Goal: Task Accomplishment & Management: Complete application form

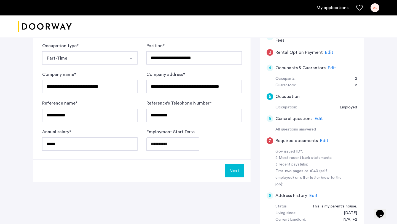
scroll to position [95, 0]
click at [233, 170] on button "Next" at bounding box center [234, 170] width 19 height 13
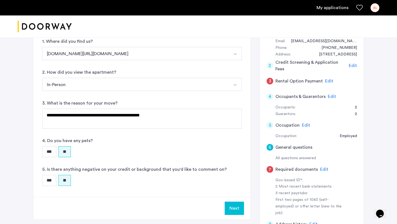
scroll to position [85, 0]
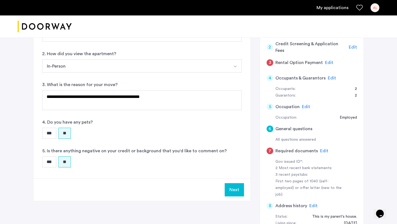
click at [321, 150] on span "Edit" at bounding box center [324, 150] width 8 height 4
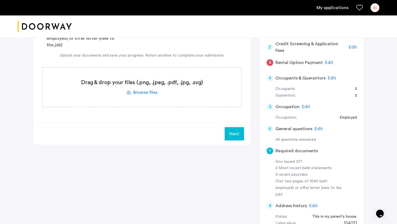
click at [154, 94] on label at bounding box center [141, 86] width 199 height 39
click at [0, 0] on input "file" at bounding box center [0, 0] width 0 height 0
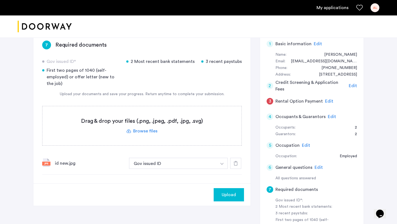
scroll to position [47, 0]
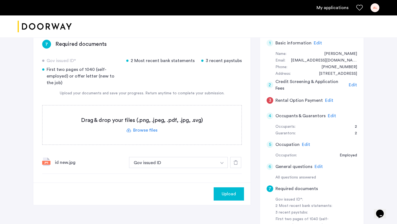
click at [150, 131] on label at bounding box center [141, 124] width 199 height 39
click at [0, 0] on input "file" at bounding box center [0, 0] width 0 height 0
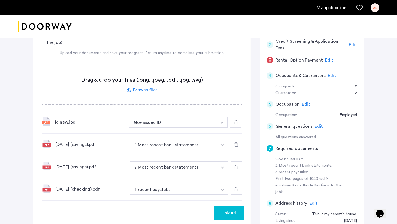
scroll to position [86, 0]
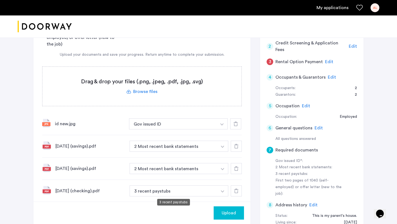
click at [181, 190] on button "3 recent paystubs" at bounding box center [173, 190] width 88 height 11
click at [222, 192] on img "button" at bounding box center [222, 191] width 3 height 2
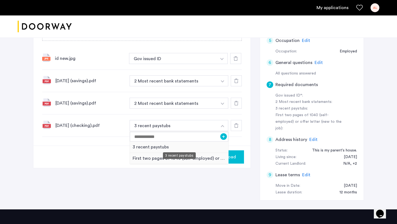
scroll to position [155, 0]
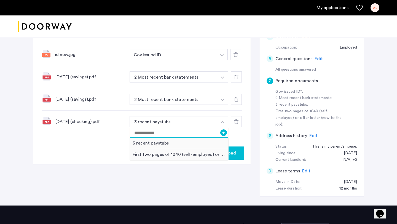
click at [196, 132] on input at bounding box center [179, 133] width 98 height 10
click at [220, 101] on button "button" at bounding box center [222, 99] width 11 height 11
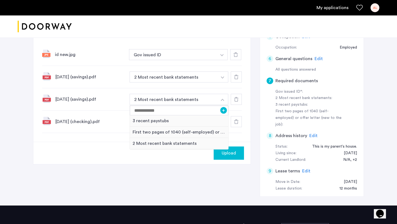
click at [105, 142] on div "Upload" at bounding box center [141, 153] width 217 height 22
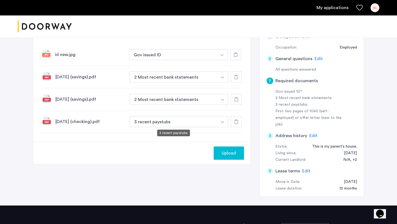
click at [193, 120] on button "3 recent paystubs" at bounding box center [173, 121] width 88 height 11
click at [222, 123] on button "button" at bounding box center [222, 121] width 11 height 11
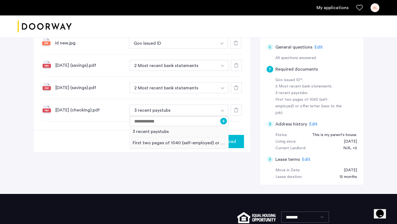
scroll to position [172, 0]
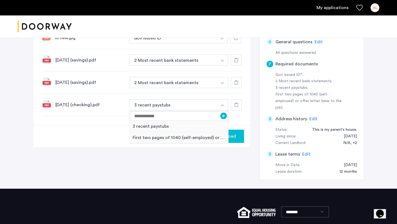
click at [220, 83] on button "button" at bounding box center [222, 82] width 11 height 11
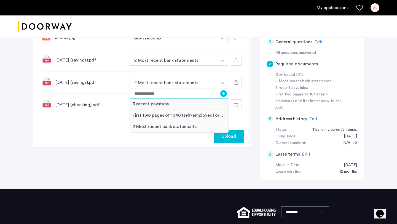
click at [197, 93] on input at bounding box center [179, 94] width 98 height 10
type input "**********"
click at [223, 94] on button "+" at bounding box center [223, 93] width 7 height 7
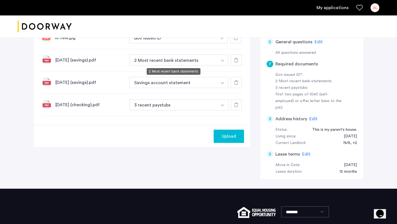
click at [199, 61] on button "2 Most recent bank statements" at bounding box center [173, 60] width 88 height 11
click at [221, 61] on img "button" at bounding box center [222, 61] width 3 height 2
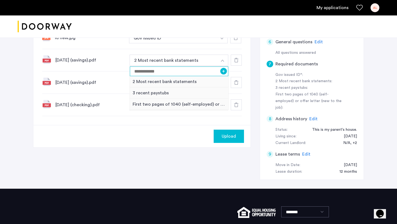
click at [207, 72] on input at bounding box center [179, 71] width 98 height 10
click at [137, 72] on input "**********" at bounding box center [179, 71] width 98 height 10
type input "**********"
click at [224, 72] on button "+" at bounding box center [223, 71] width 7 height 7
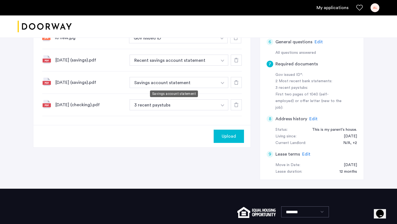
click at [184, 82] on button "Savings account statement" at bounding box center [173, 82] width 88 height 11
click at [223, 84] on button "button" at bounding box center [222, 82] width 11 height 11
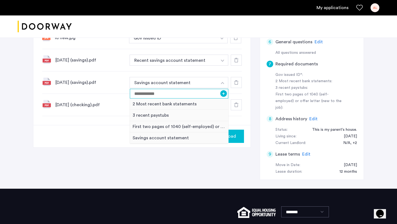
click at [165, 94] on input at bounding box center [179, 94] width 98 height 10
type input "**********"
click at [225, 94] on button "+" at bounding box center [223, 93] width 7 height 7
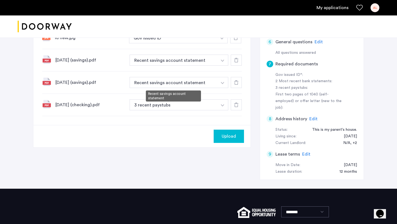
click at [221, 84] on img "button" at bounding box center [222, 83] width 3 height 2
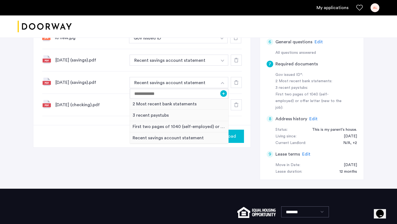
click at [106, 128] on div "Upload" at bounding box center [141, 136] width 217 height 22
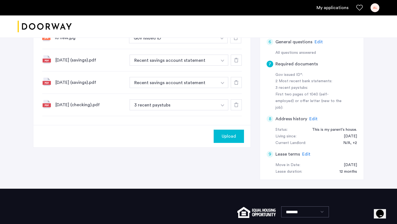
click at [224, 106] on button "button" at bounding box center [222, 104] width 11 height 11
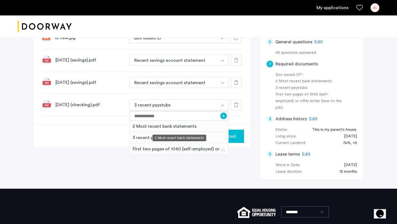
click at [197, 126] on div "2 Most recent bank statements" at bounding box center [179, 126] width 98 height 11
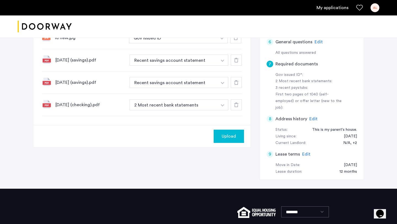
click at [221, 137] on div "Upload" at bounding box center [228, 136] width 21 height 7
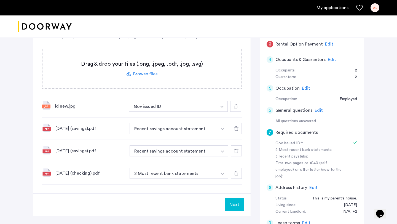
scroll to position [100, 0]
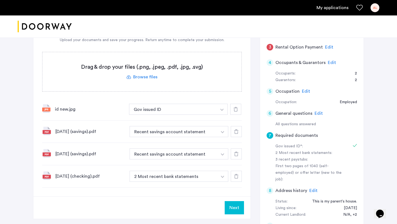
click at [154, 79] on label at bounding box center [141, 71] width 199 height 39
click at [0, 0] on input "file" at bounding box center [0, 0] width 0 height 0
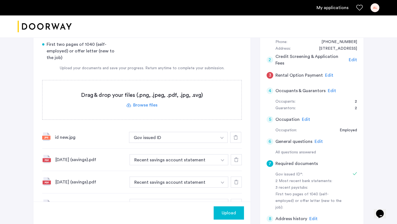
scroll to position [70, 0]
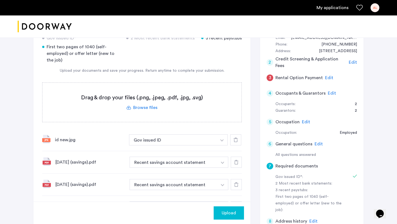
click at [142, 107] on label at bounding box center [141, 102] width 199 height 39
click at [0, 0] on input "file" at bounding box center [0, 0] width 0 height 0
click at [144, 110] on label at bounding box center [141, 102] width 199 height 39
click at [0, 0] on input "file" at bounding box center [0, 0] width 0 height 0
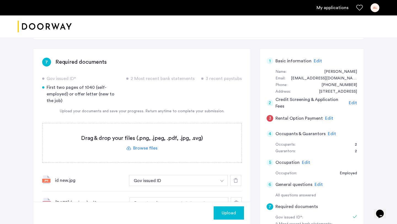
scroll to position [29, 0]
click at [144, 147] on label at bounding box center [141, 143] width 199 height 39
click at [0, 0] on input "file" at bounding box center [0, 0] width 0 height 0
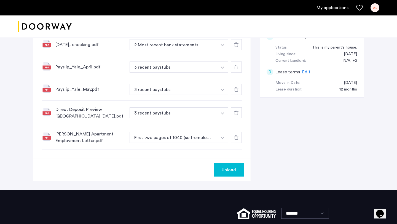
scroll to position [255, 0]
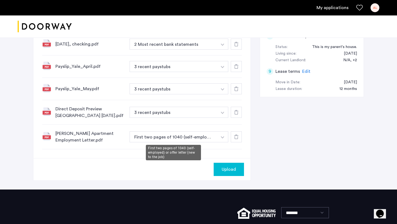
click at [208, 136] on button "First two pages of 1040 (self-employed) or offer letter (new to the job)" at bounding box center [173, 136] width 88 height 11
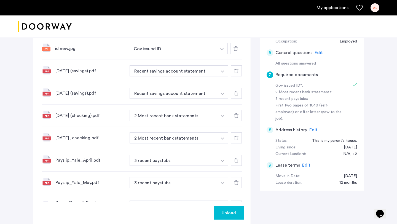
scroll to position [225, 0]
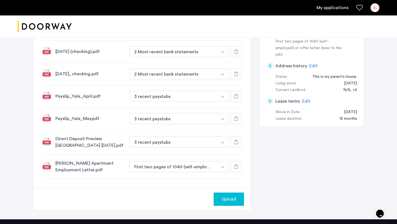
click at [226, 202] on button "Upload" at bounding box center [228, 198] width 30 height 13
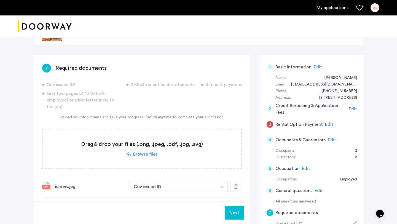
scroll to position [300, 0]
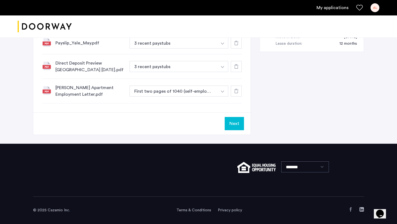
click at [238, 126] on button "Next" at bounding box center [234, 123] width 19 height 13
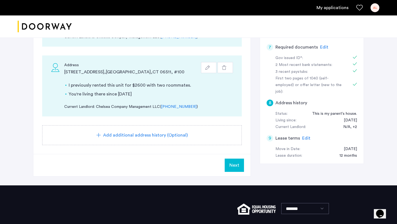
scroll to position [196, 0]
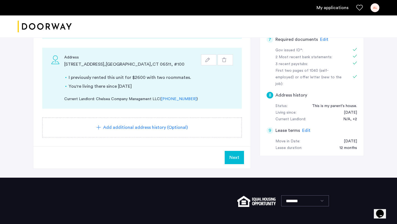
click at [234, 160] on span "Next" at bounding box center [234, 157] width 10 height 7
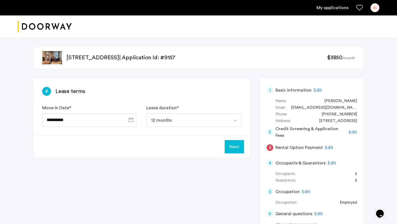
click at [234, 144] on button "Next" at bounding box center [234, 146] width 19 height 13
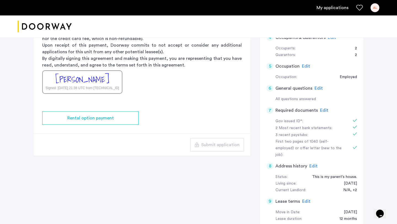
scroll to position [126, 0]
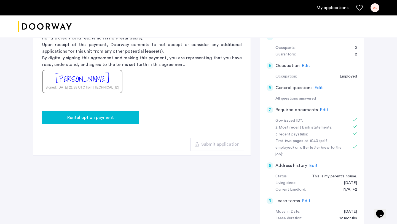
click at [107, 117] on span "Rental option payment" at bounding box center [90, 117] width 47 height 7
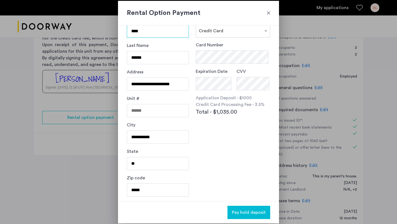
scroll to position [0, 0]
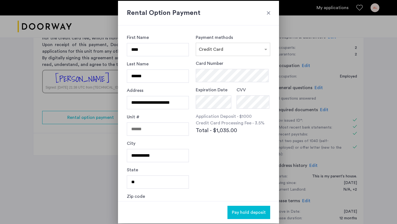
click at [270, 14] on div at bounding box center [269, 13] width 6 height 6
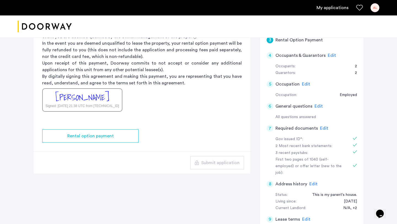
scroll to position [164, 0]
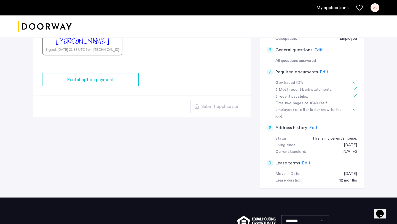
click at [302, 161] on span "Edit" at bounding box center [306, 163] width 8 height 4
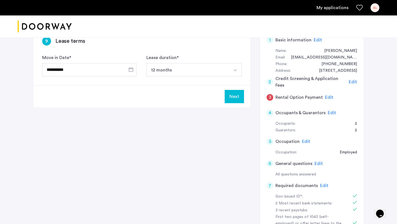
scroll to position [40, 0]
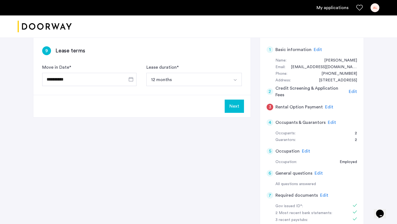
click at [229, 106] on button "Next" at bounding box center [234, 105] width 19 height 13
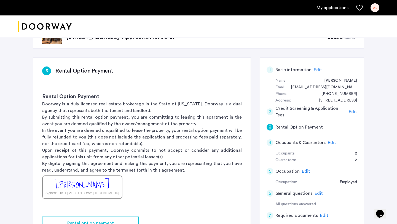
scroll to position [18, 0]
